Goal: Find specific page/section: Find specific page/section

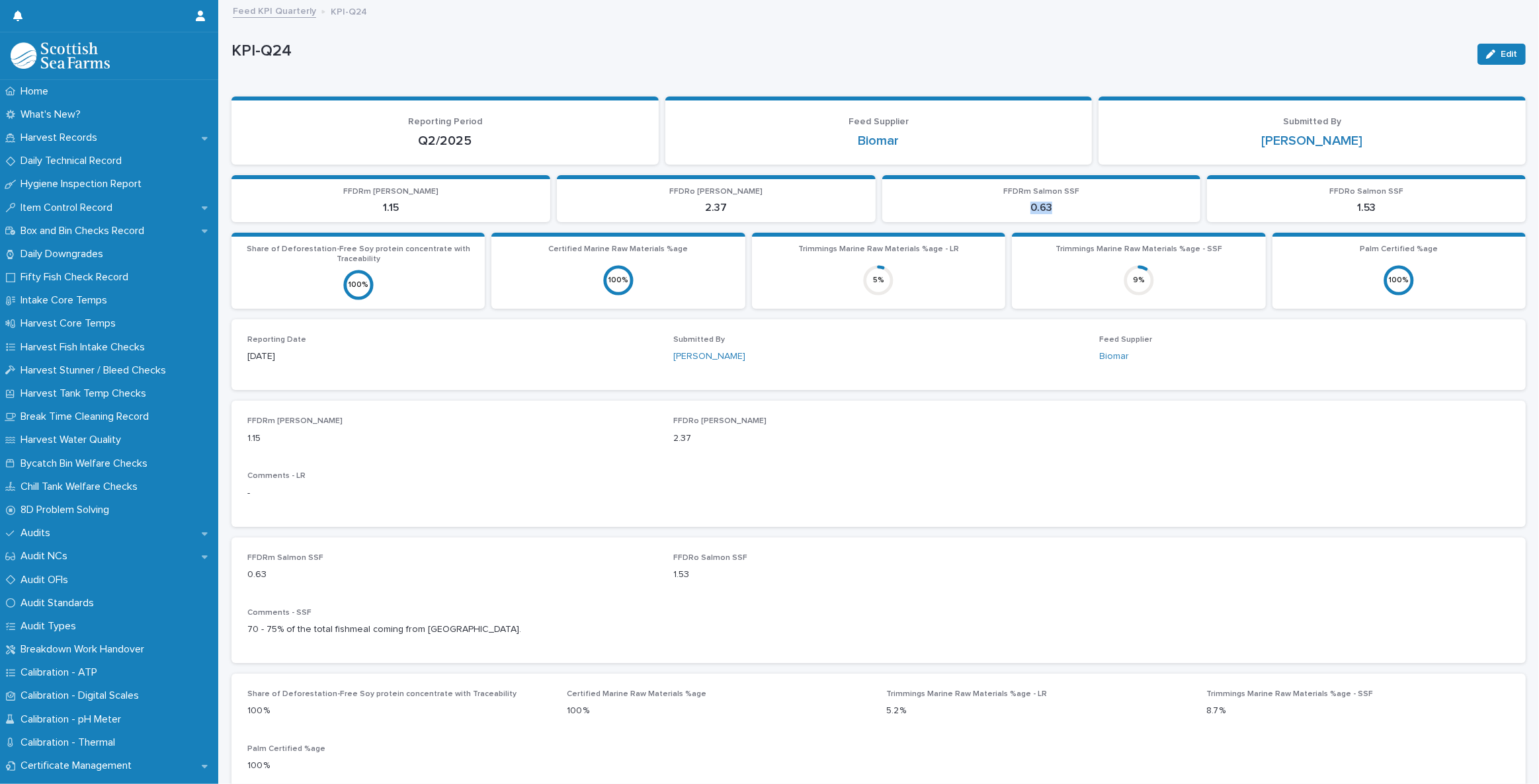
scroll to position [18, 0]
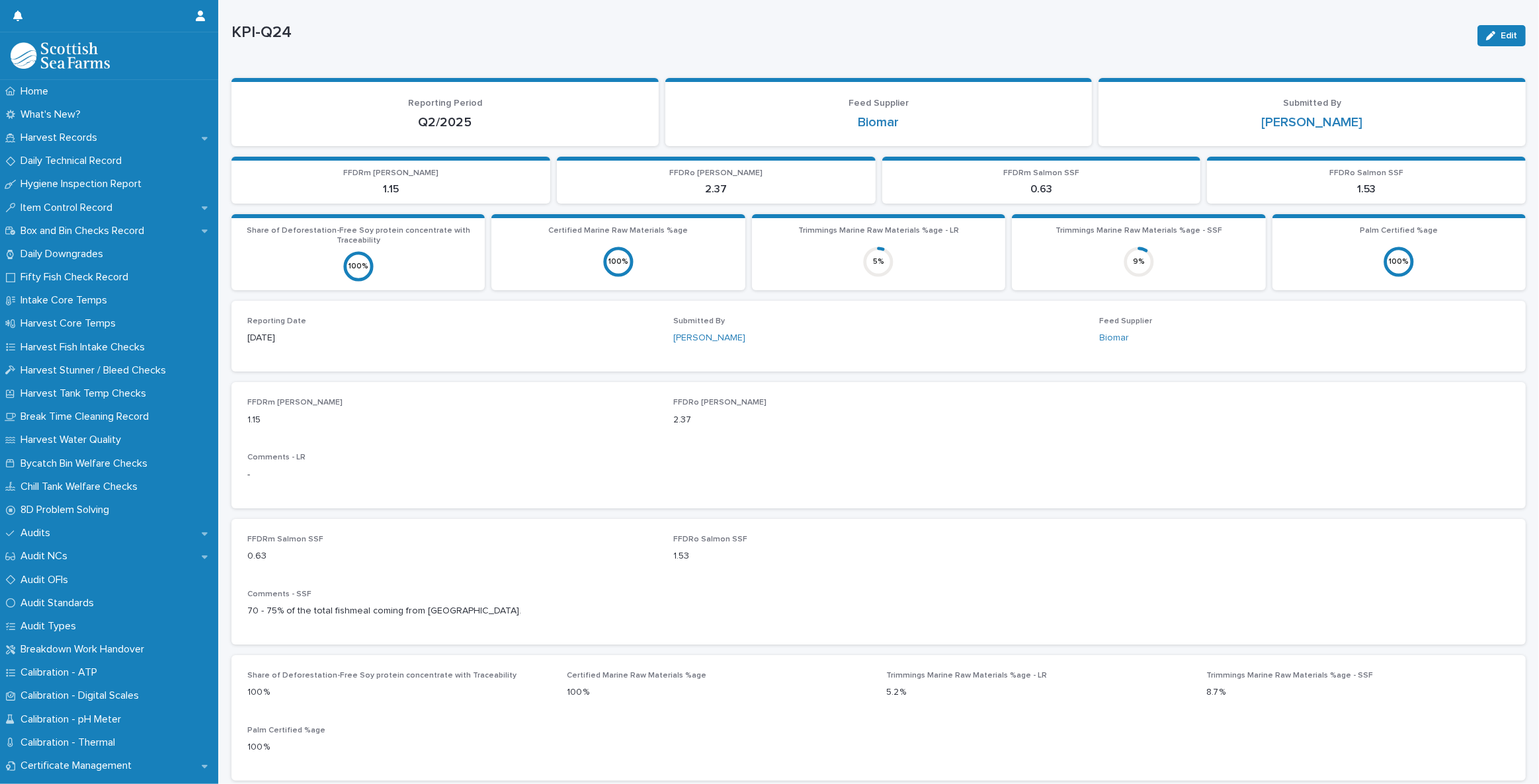
click at [1184, 234] on p "Trimmings Marine Raw Materials %age - SSF" at bounding box center [1139, 231] width 237 height 9
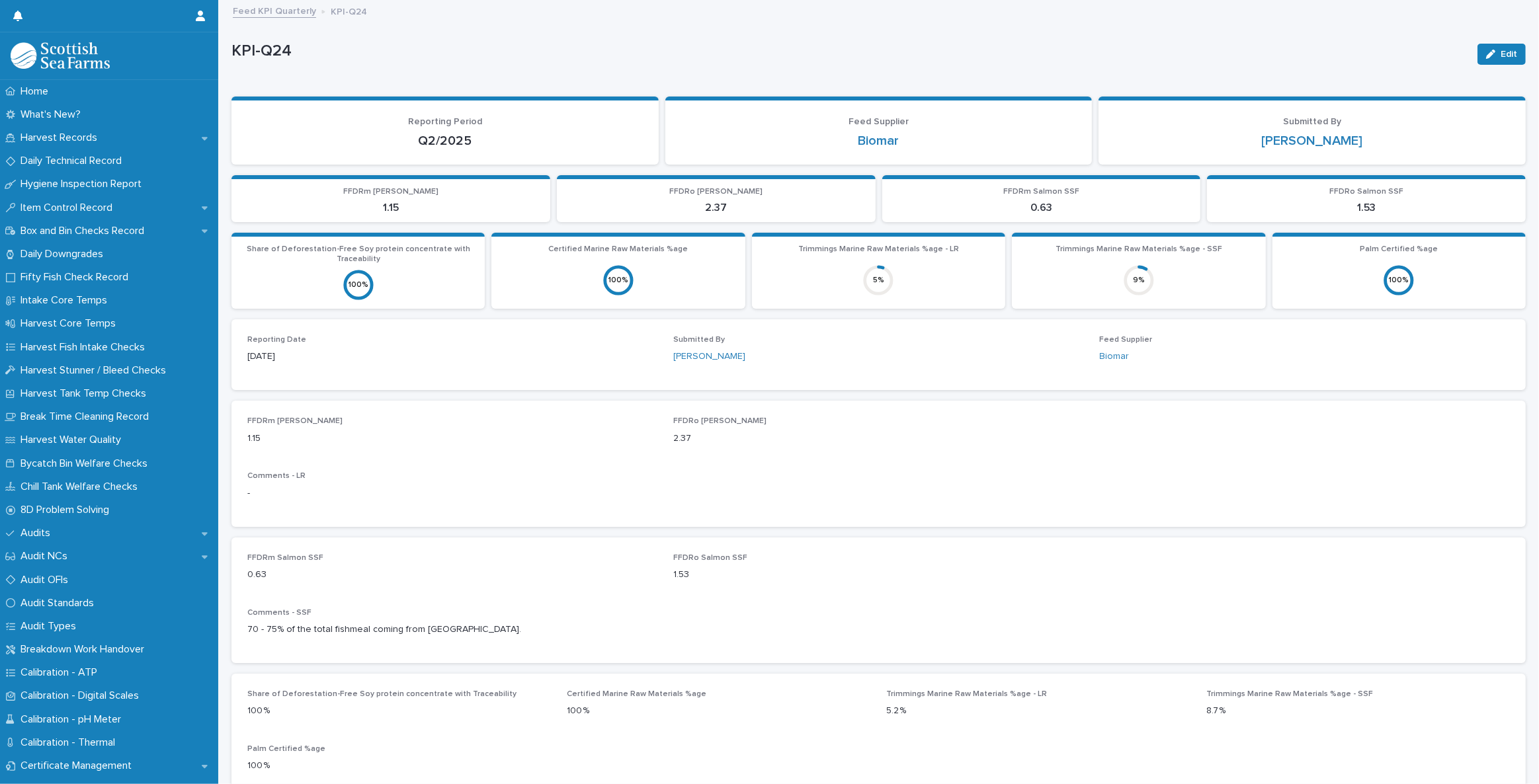
click at [284, 8] on link "Feed KPI Quarterly" at bounding box center [275, 10] width 83 height 15
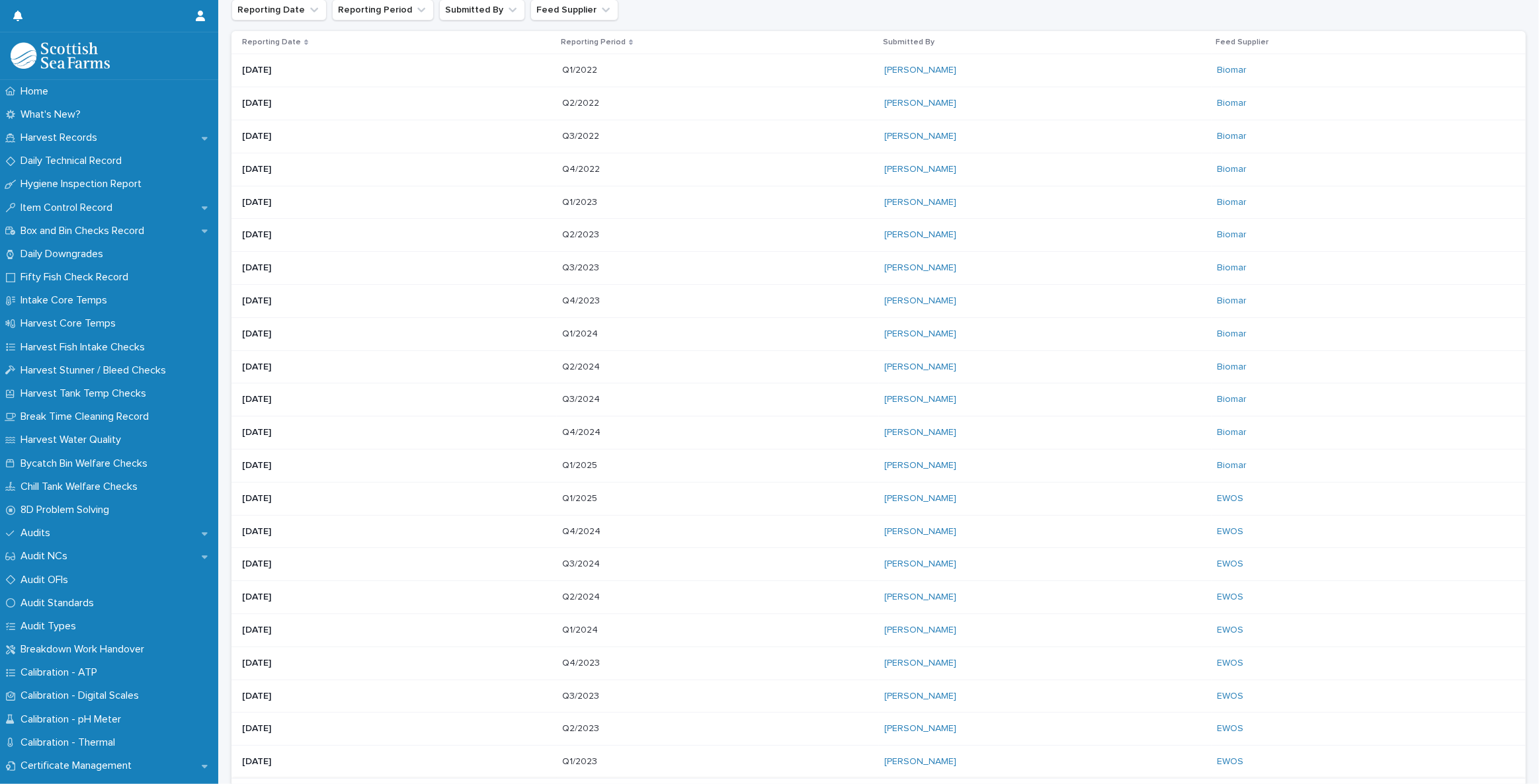
scroll to position [271, 0]
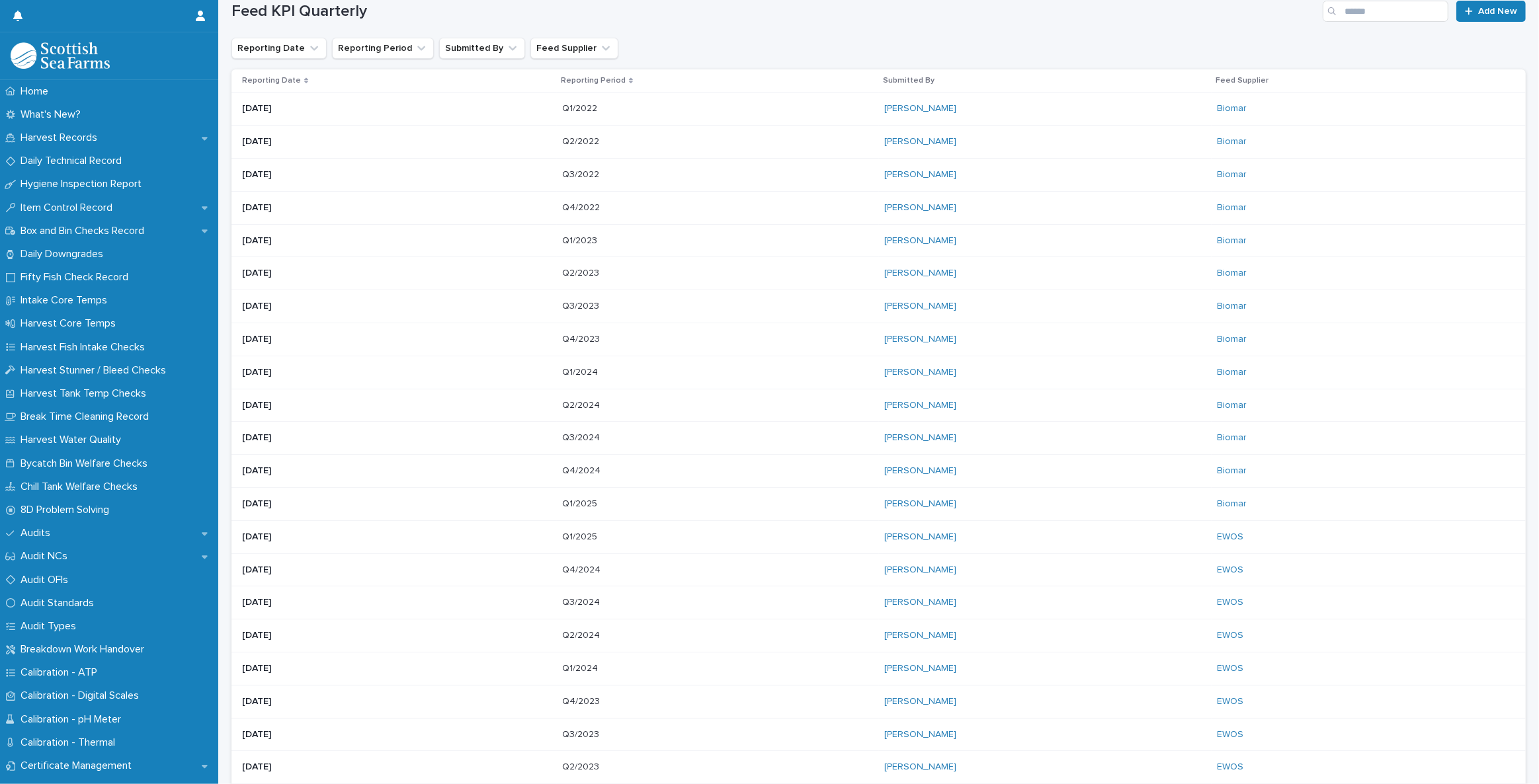
click at [286, 504] on p "[DATE]" at bounding box center [358, 504] width 231 height 11
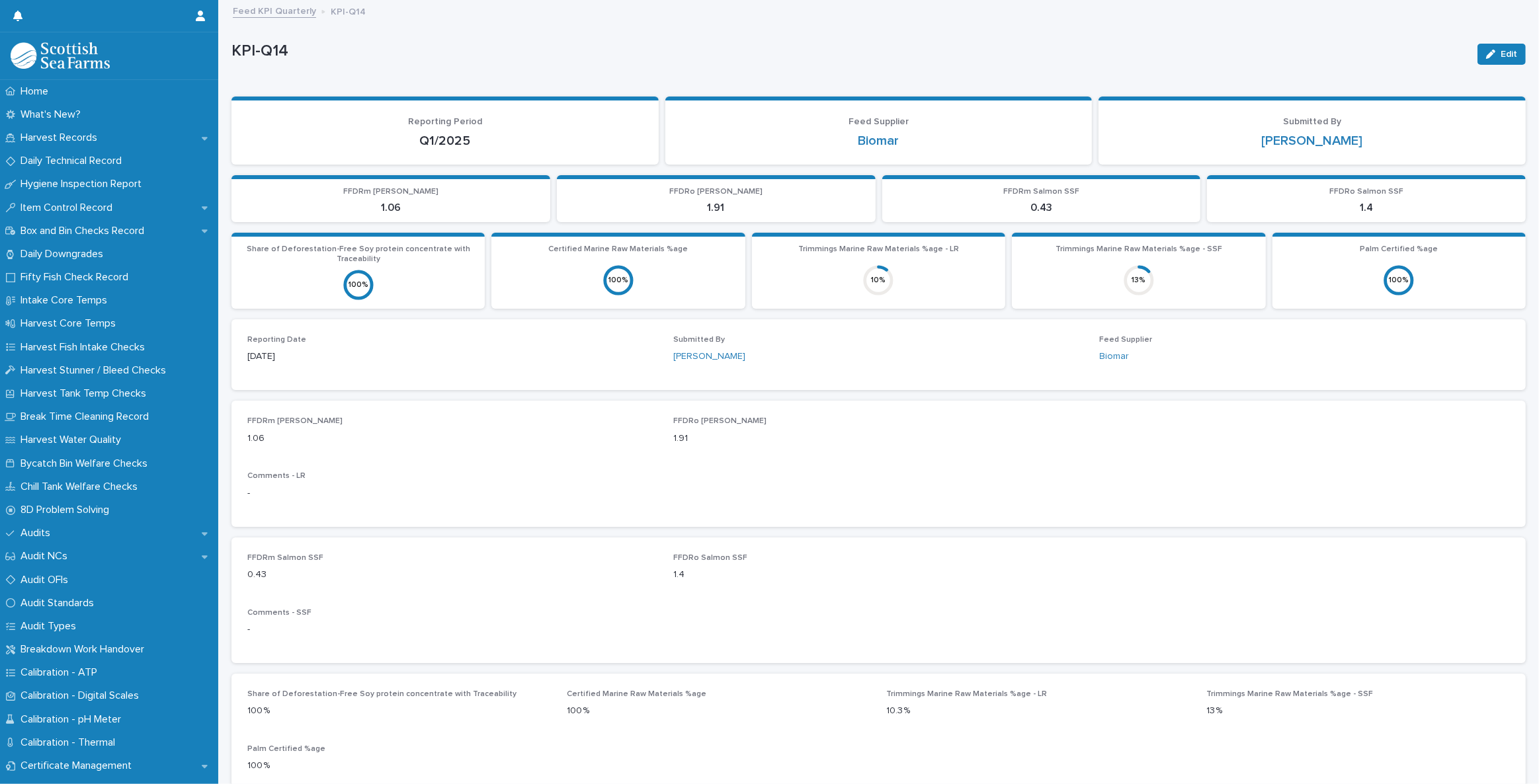
click at [284, 12] on link "Feed KPI Quarterly" at bounding box center [275, 10] width 83 height 15
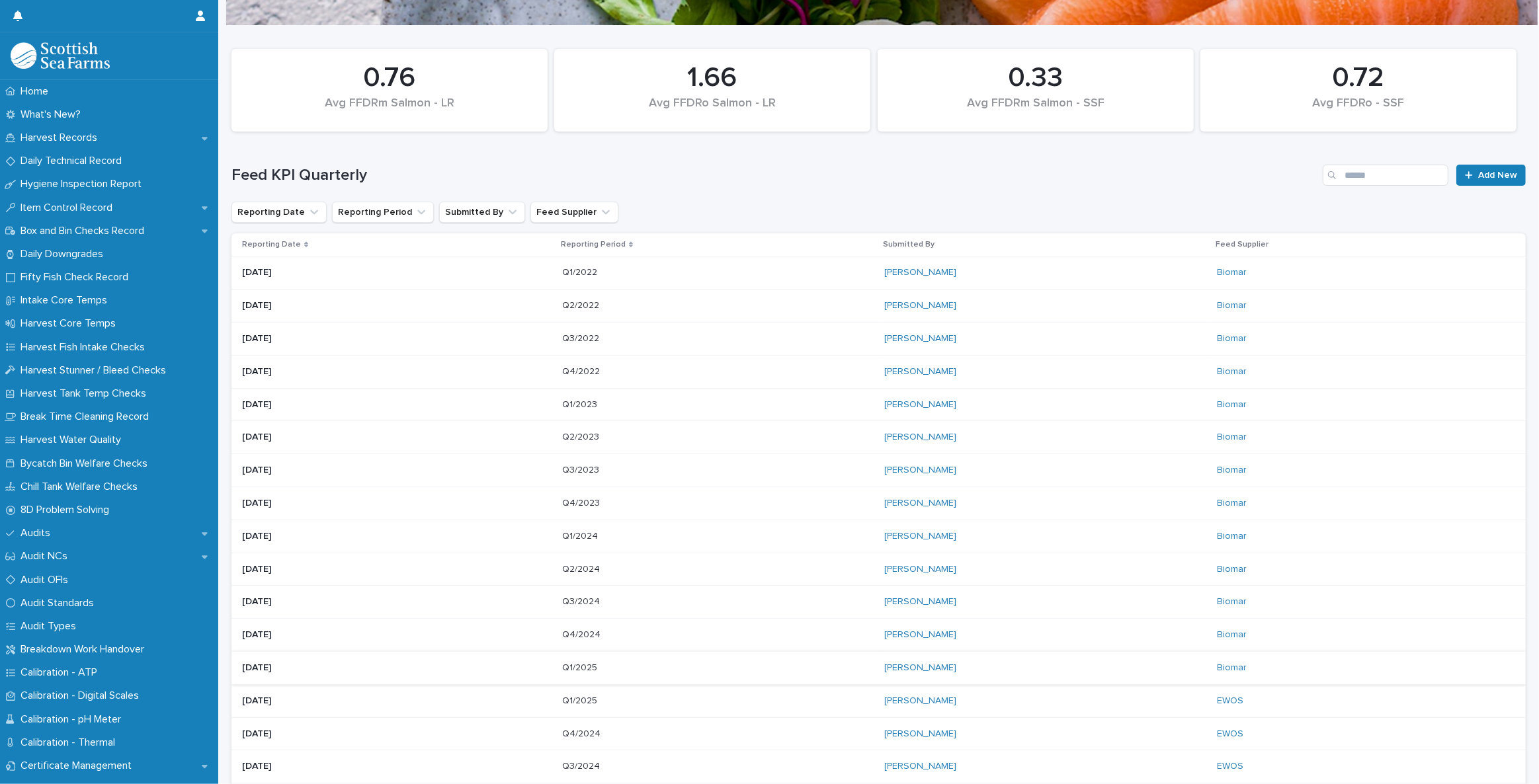
scroll to position [119, 0]
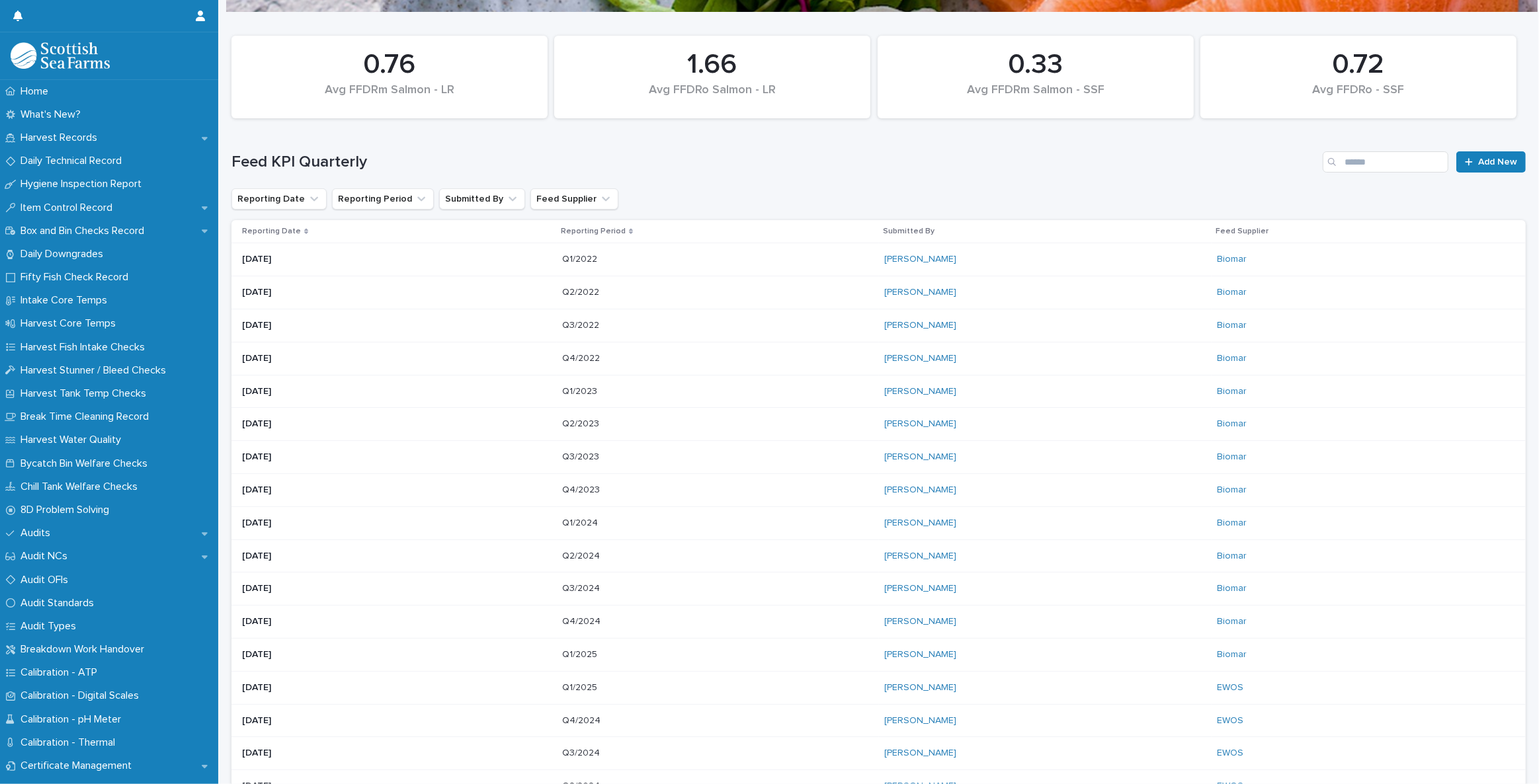
click at [588, 618] on p "Q4/2024" at bounding box center [582, 621] width 41 height 14
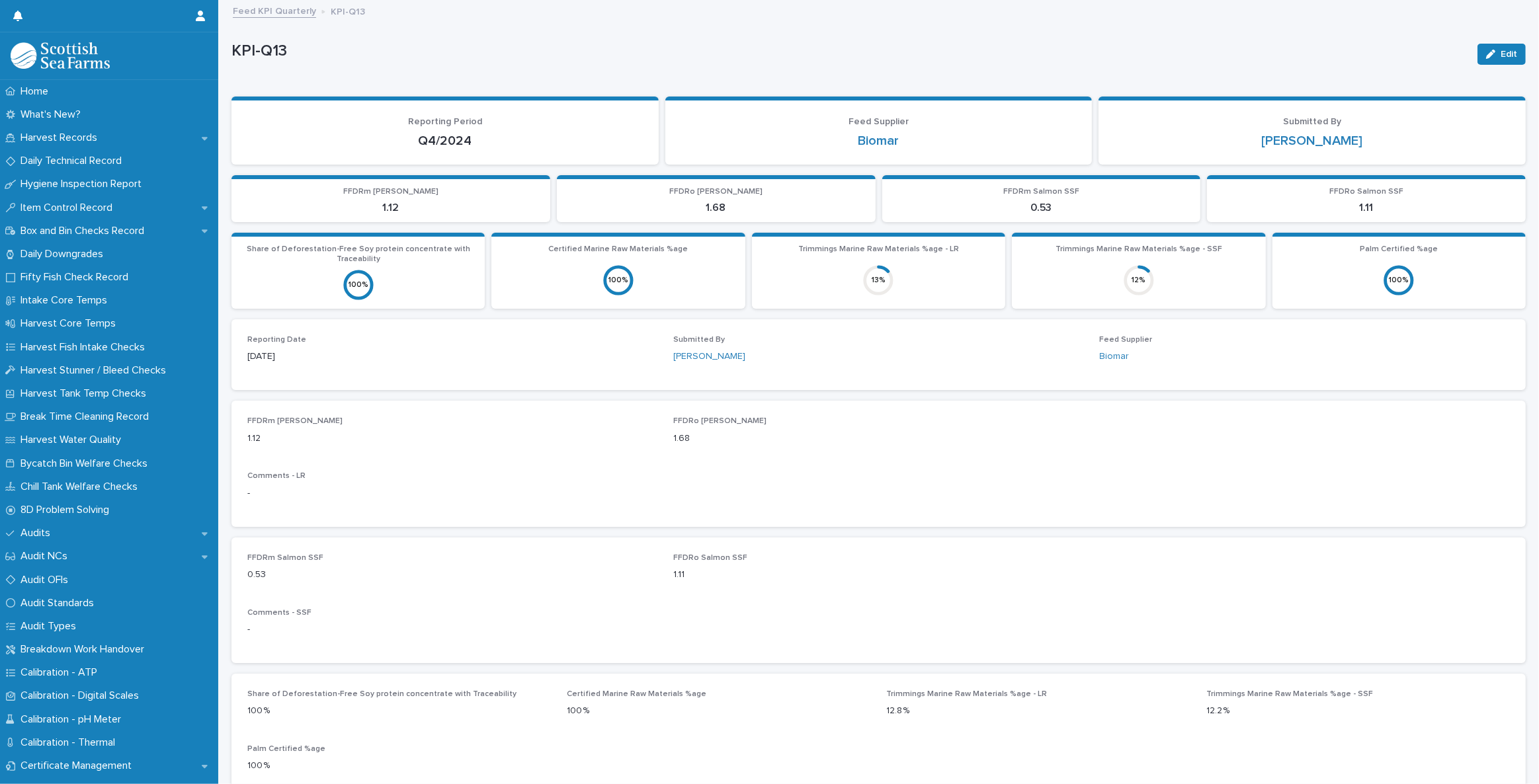
click at [271, 11] on link "Feed KPI Quarterly" at bounding box center [275, 10] width 83 height 15
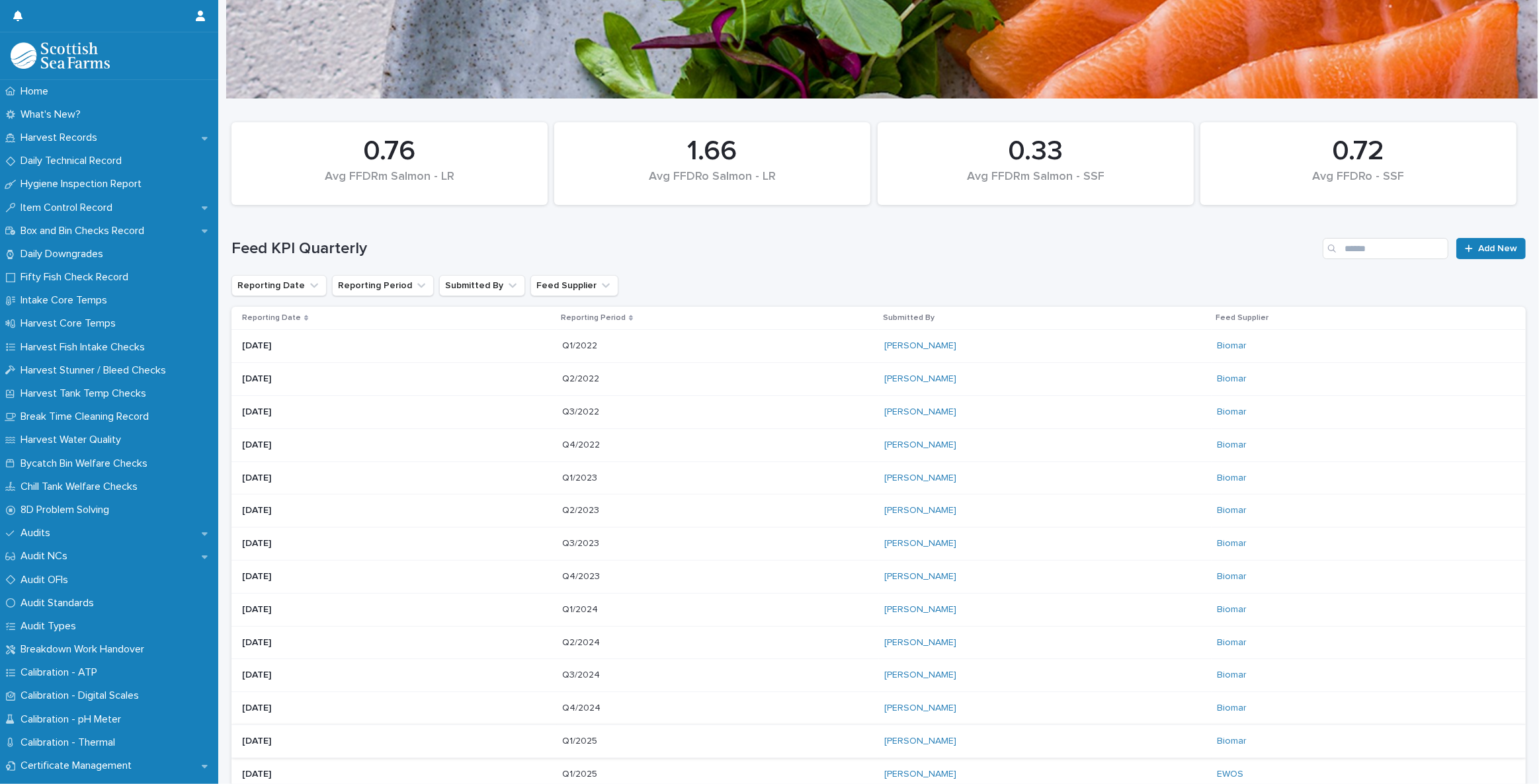
scroll to position [60, 0]
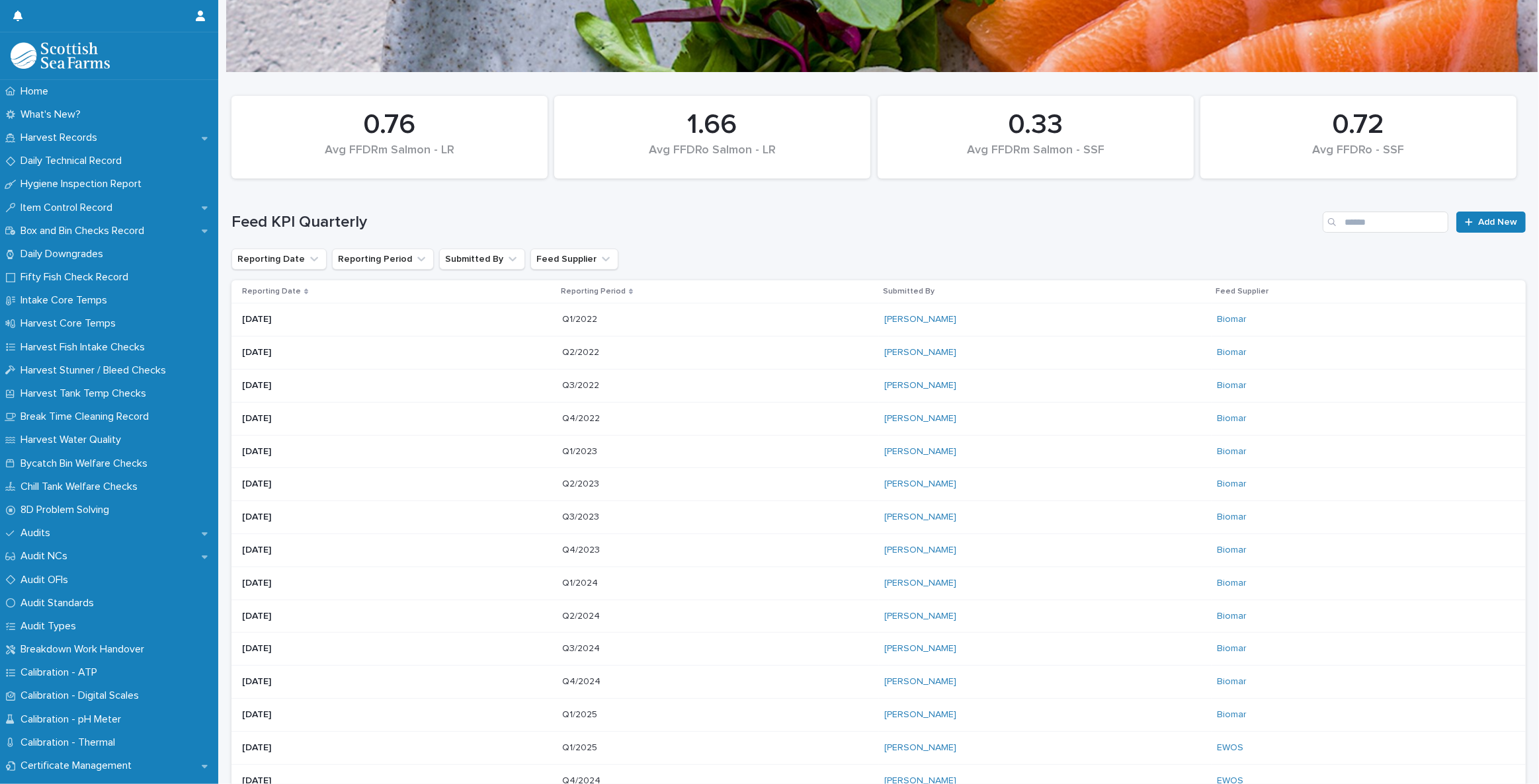
click at [602, 643] on p "Q3/2024" at bounding box center [582, 647] width 40 height 14
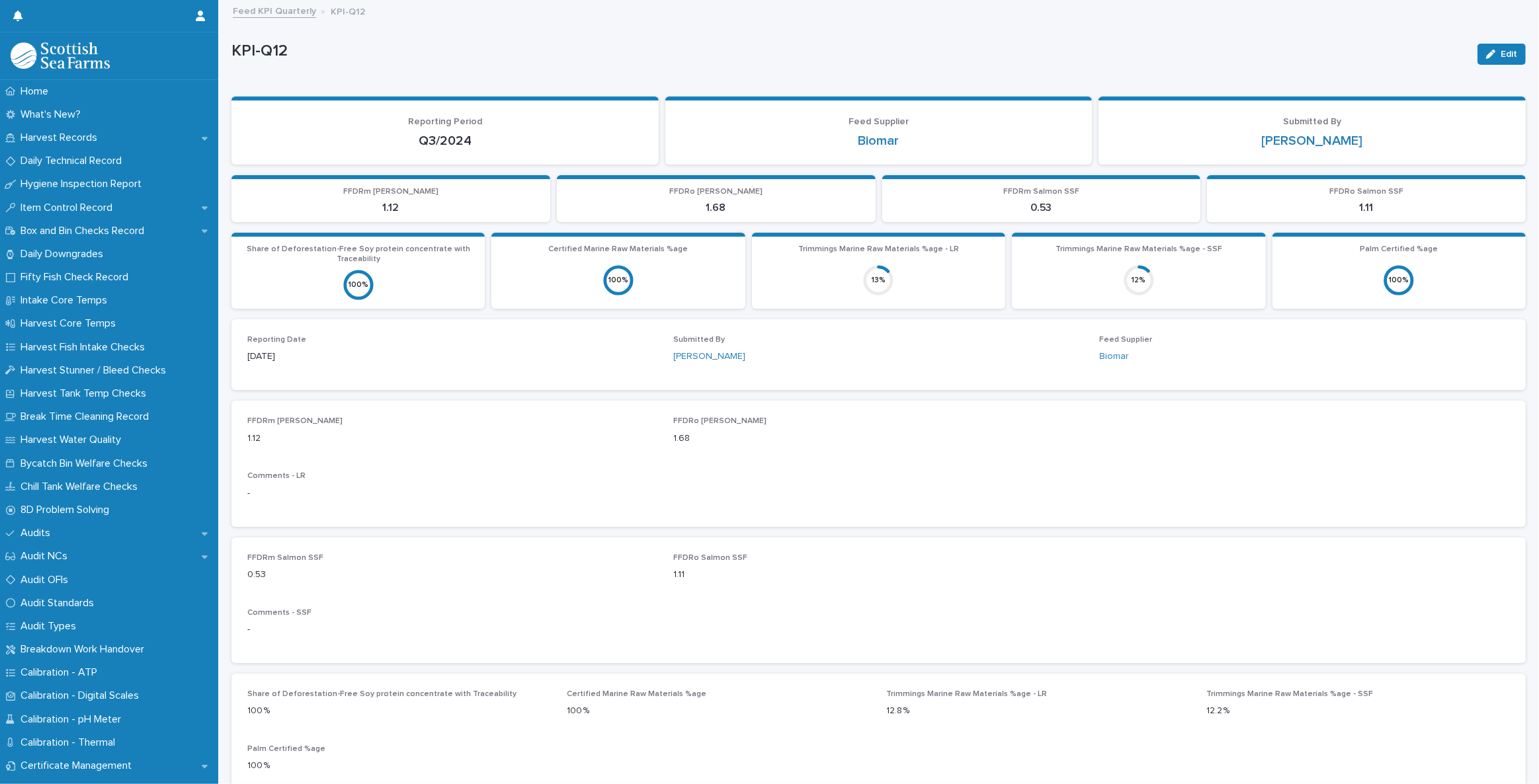
click at [284, 14] on link "Feed KPI Quarterly" at bounding box center [275, 10] width 83 height 15
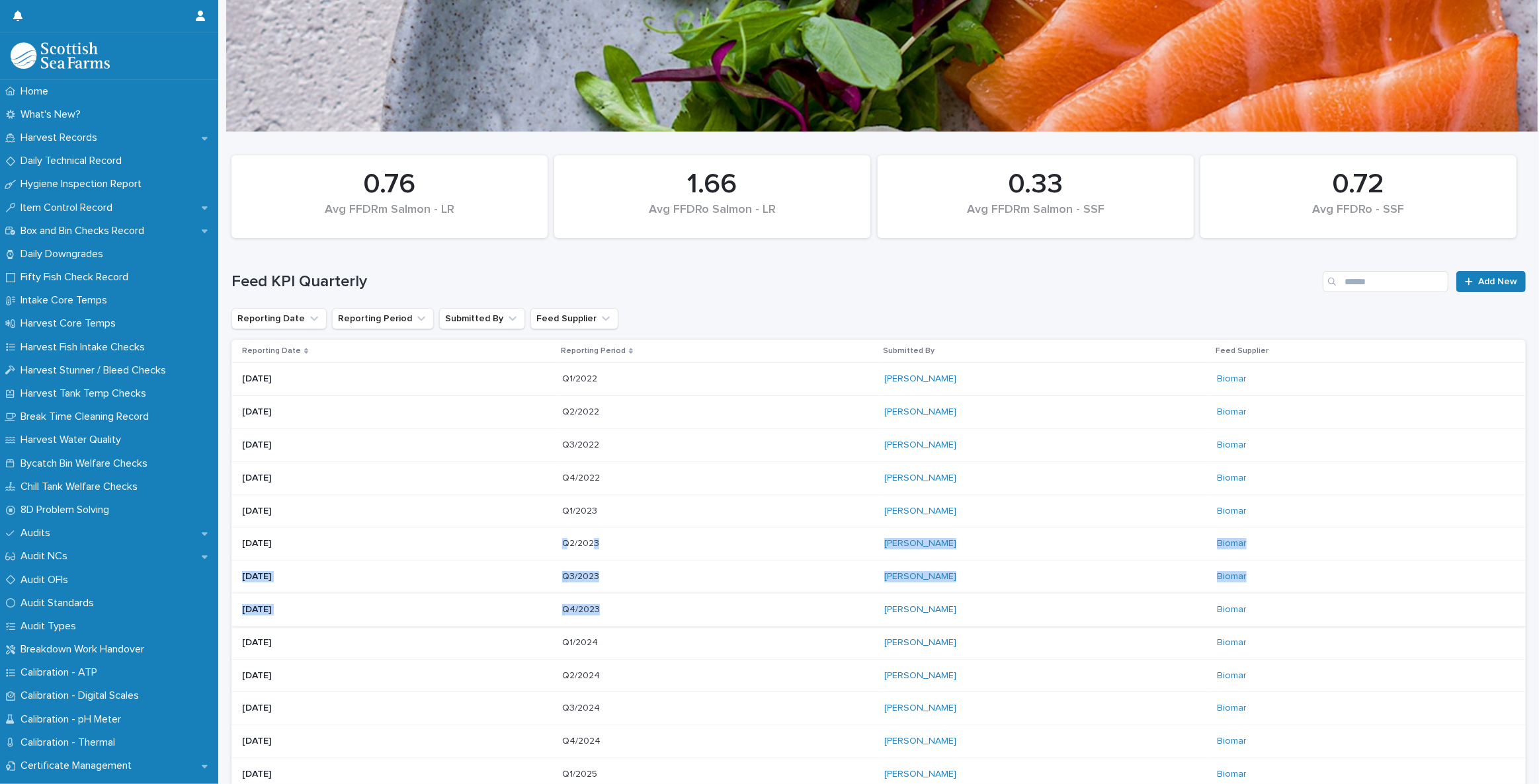
drag, startPoint x: 601, startPoint y: 546, endPoint x: 598, endPoint y: 615, distance: 69.1
click at [598, 615] on tbody "[DATE] Q1/2022 Q1/2022 [PERSON_NAME] Biomar [DATE] Q2/2022 Q2/2022 [PERSON_NAME…" at bounding box center [878, 741] width 1294 height 757
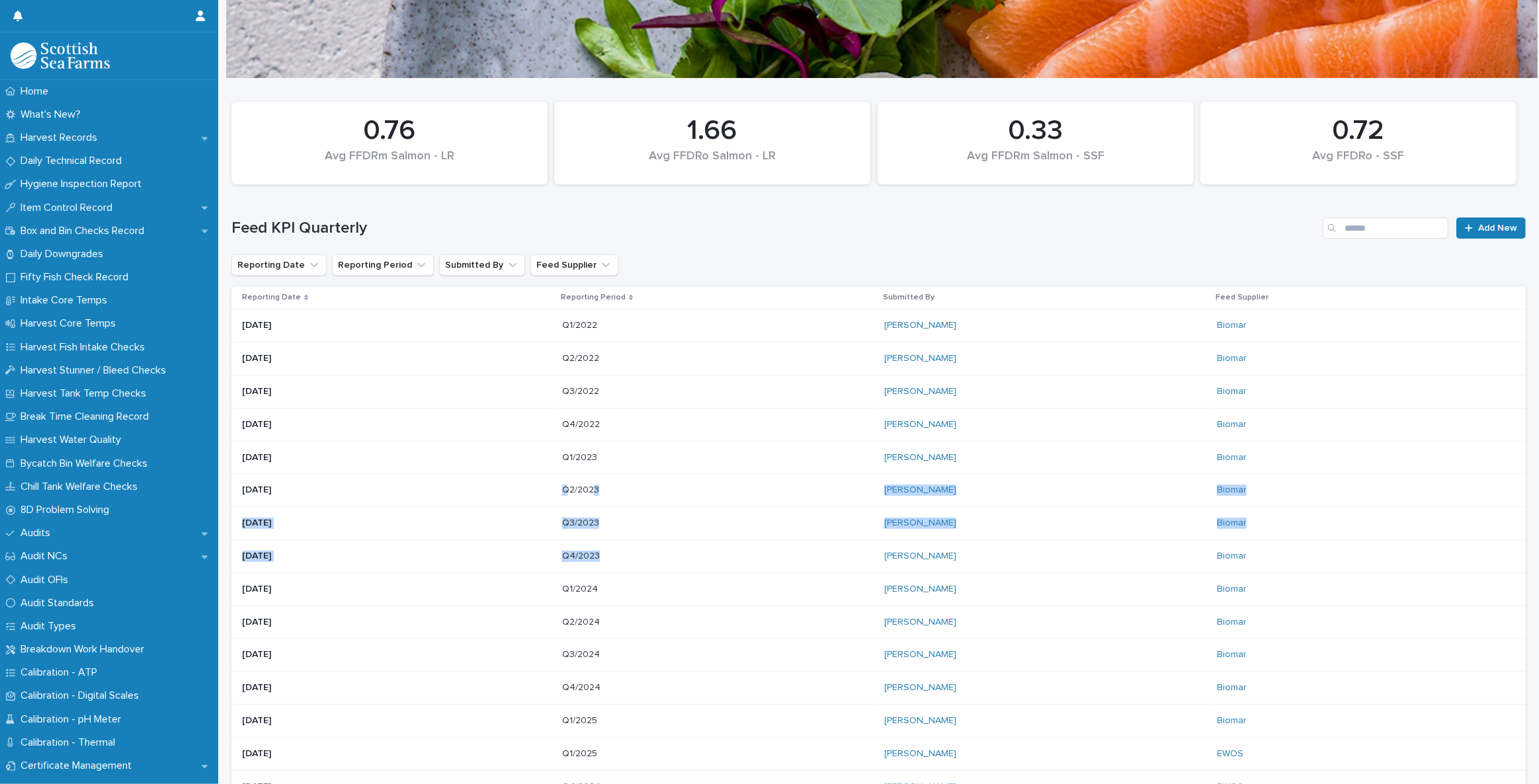
scroll to position [119, 0]
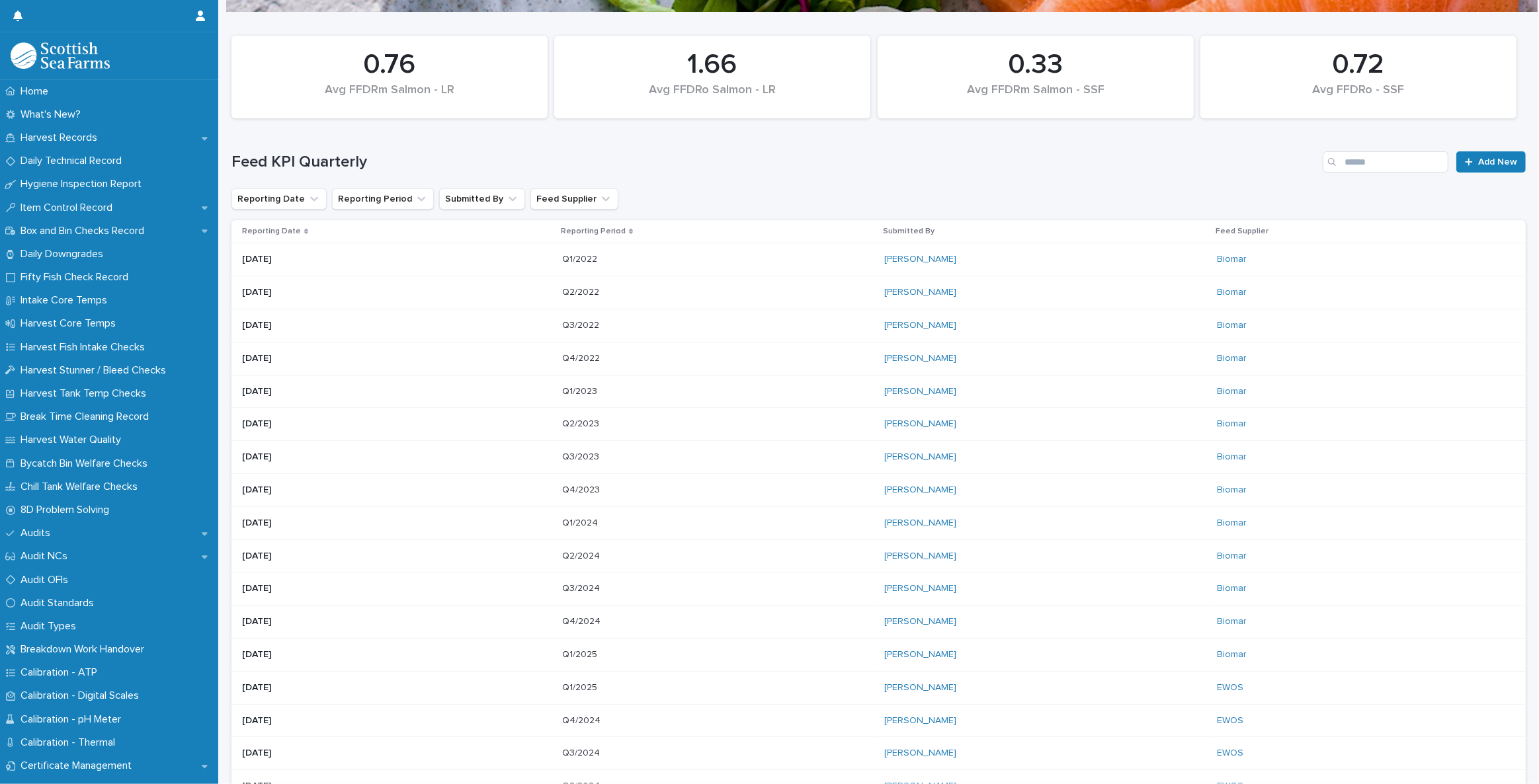
click at [603, 552] on p "Q2/2024" at bounding box center [582, 555] width 40 height 14
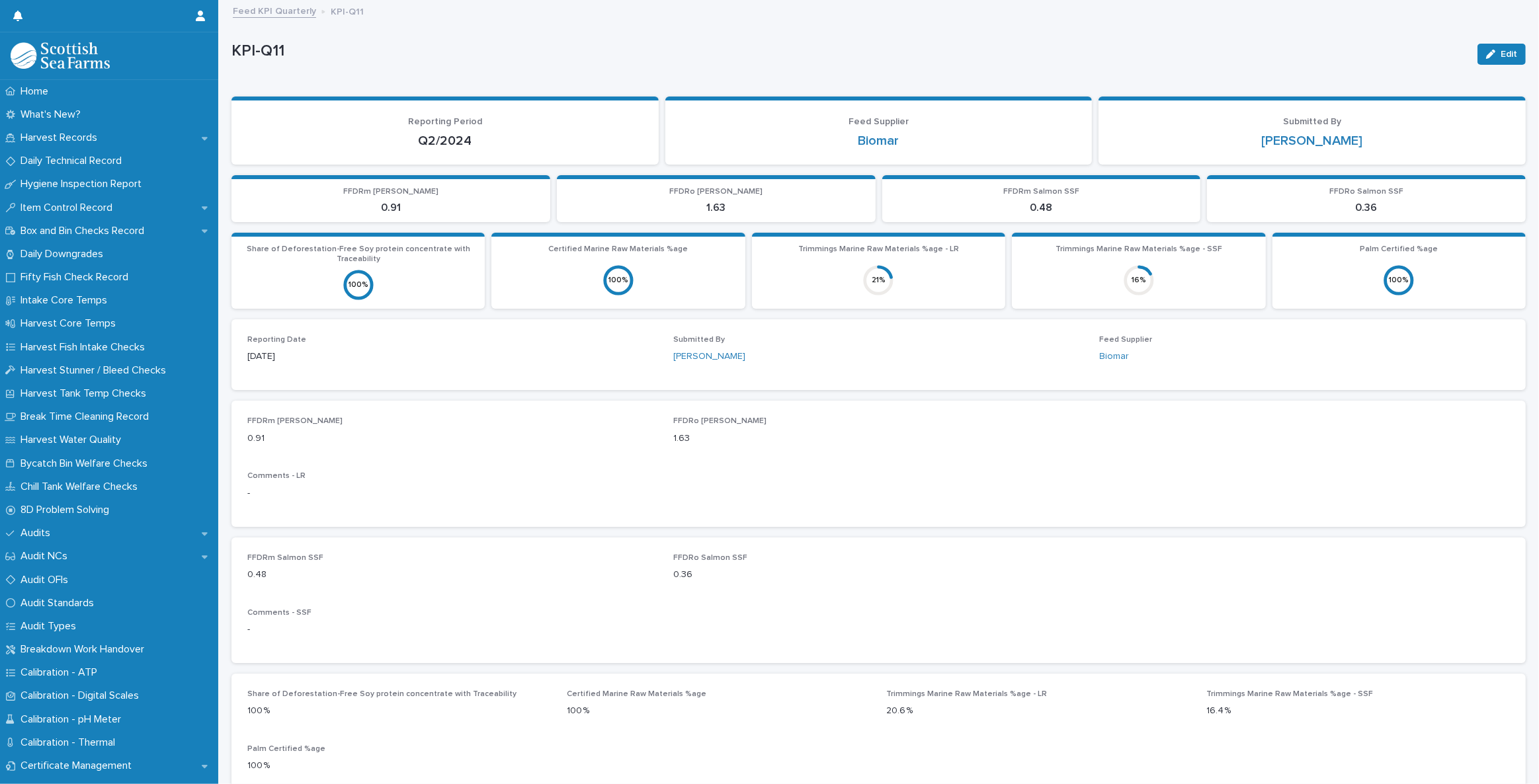
click at [287, 11] on link "Feed KPI Quarterly" at bounding box center [275, 10] width 83 height 15
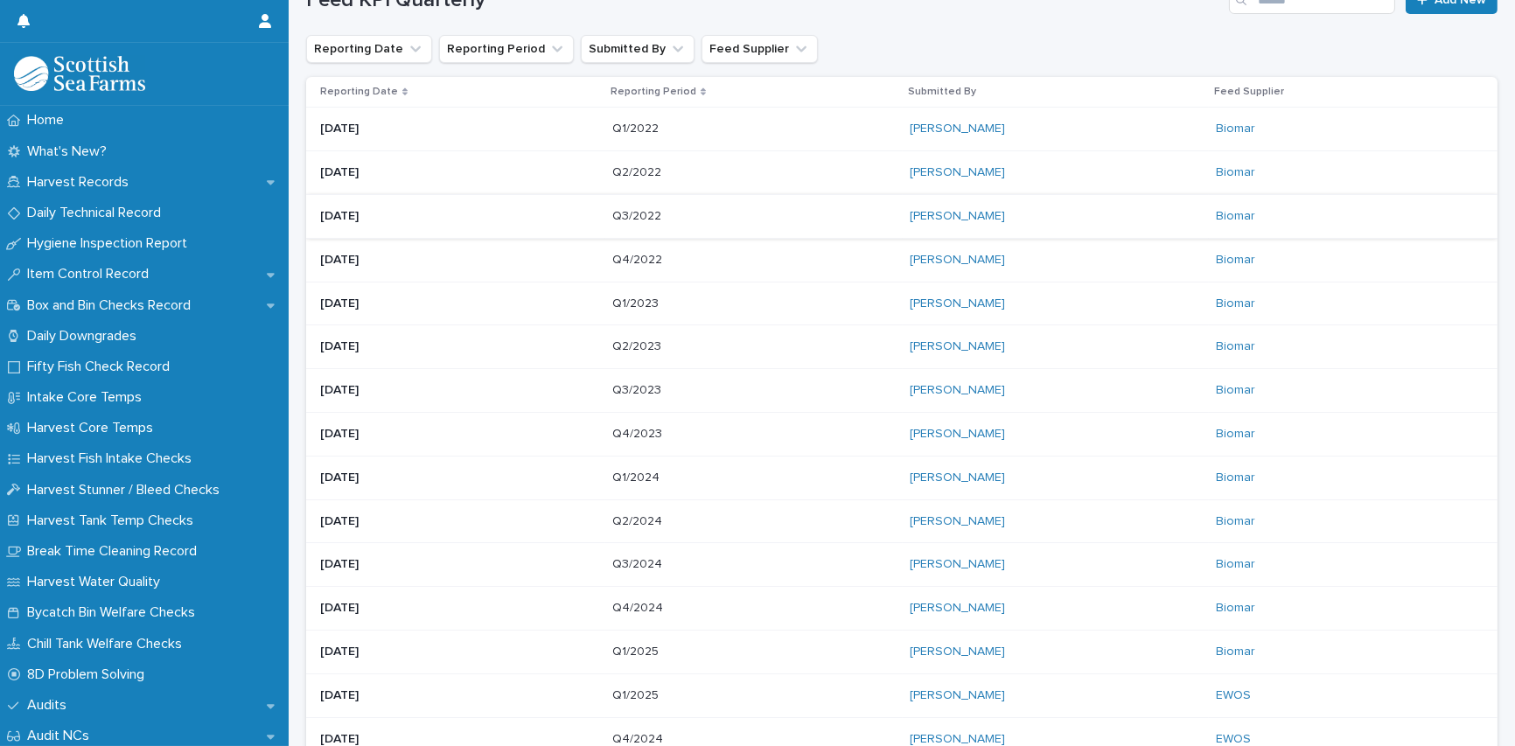
scroll to position [397, 0]
